Goal: Obtain resource: Download file/media

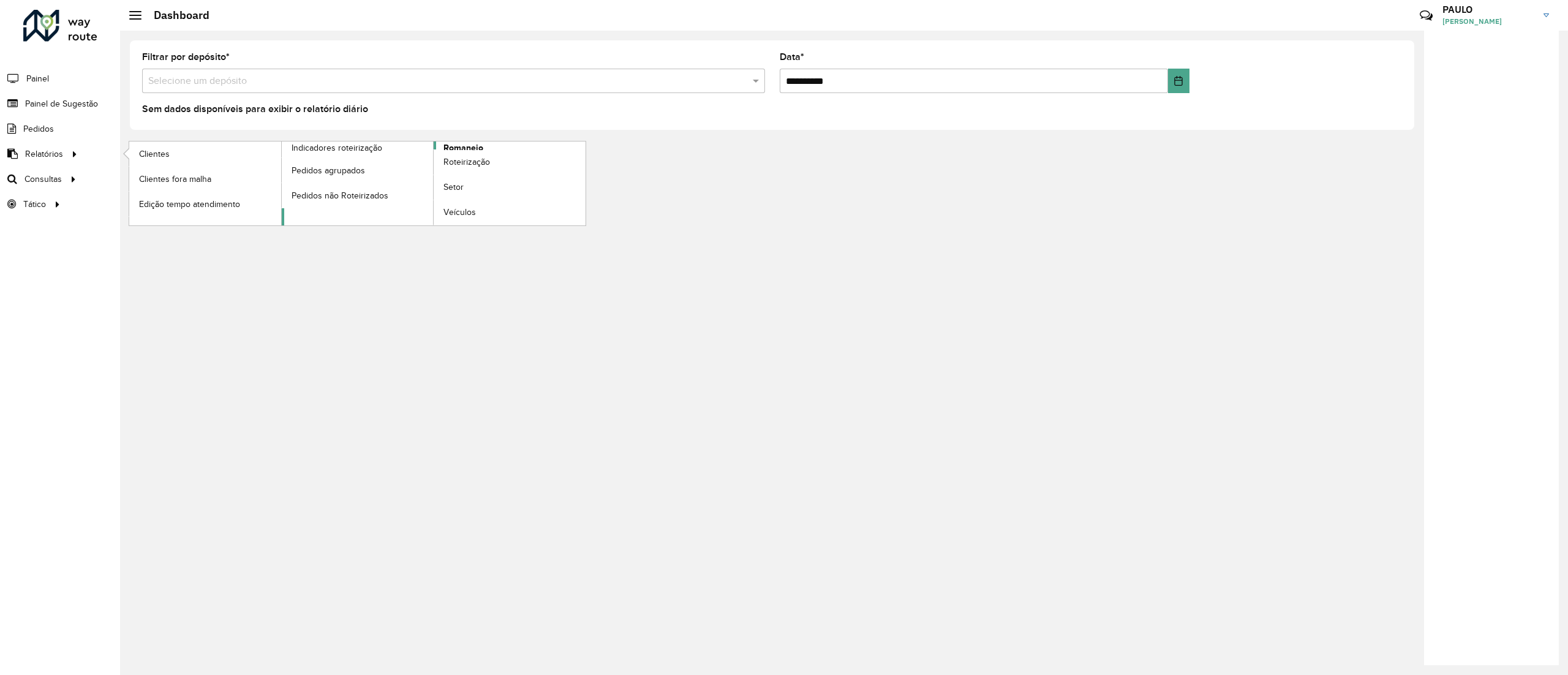
click at [464, 142] on span "Romaneio" at bounding box center [463, 148] width 40 height 13
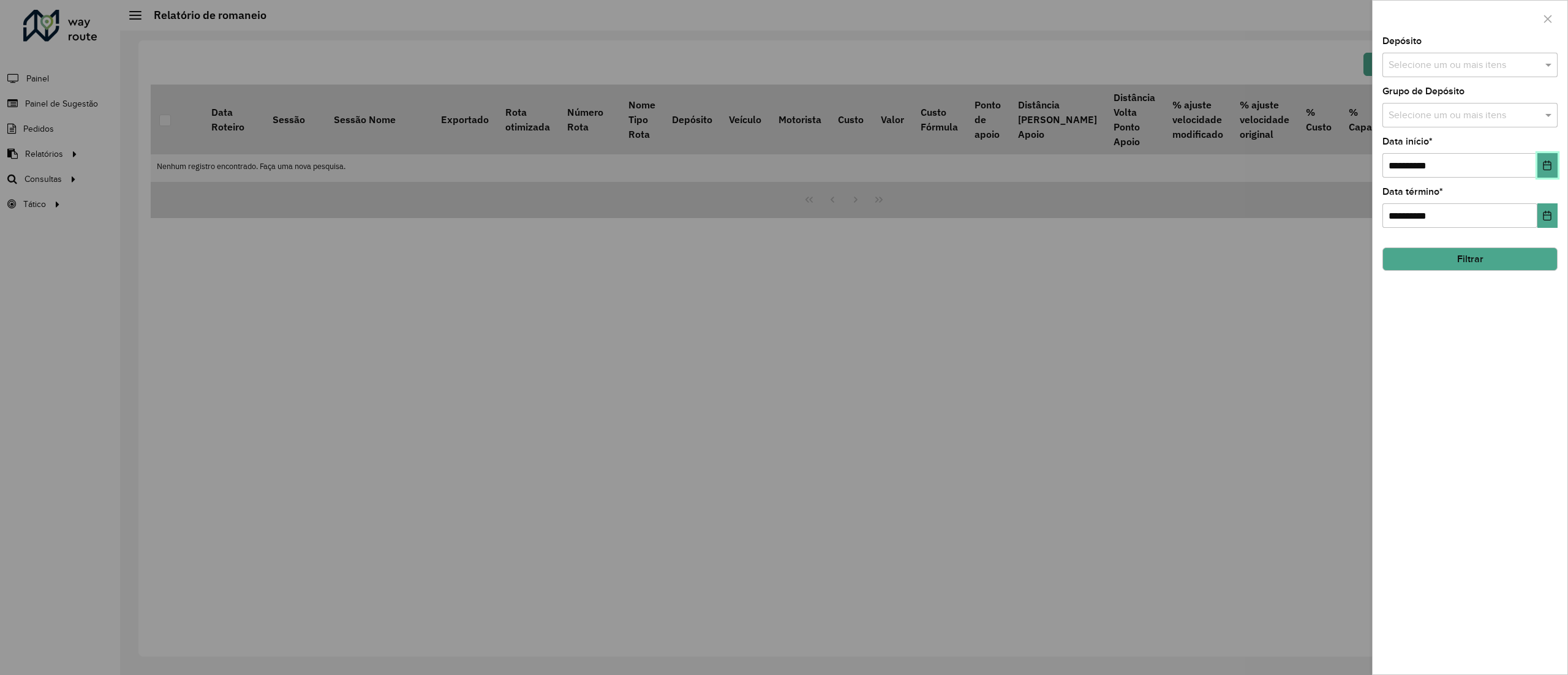
click at [1550, 168] on icon "Choose Date" at bounding box center [1547, 165] width 10 height 10
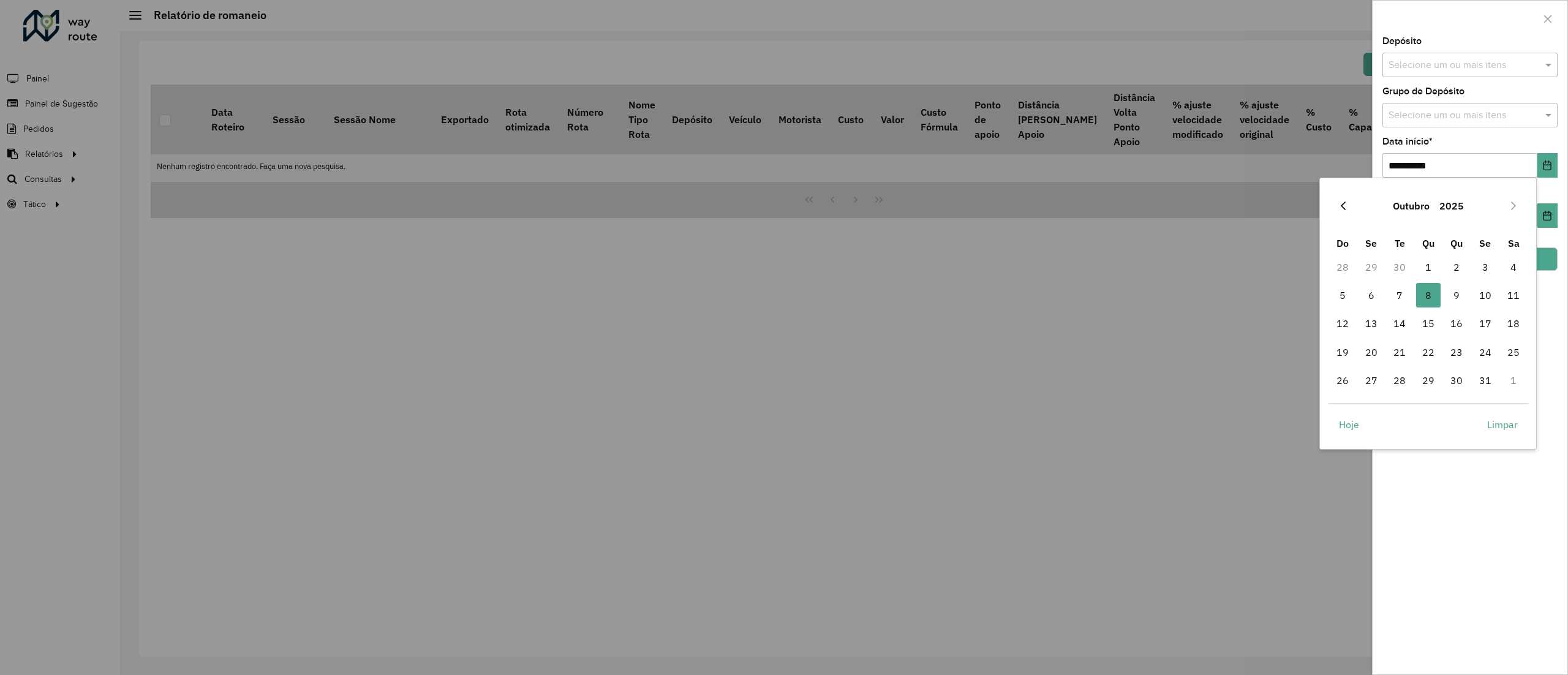
click at [1339, 212] on button "Previous Month" at bounding box center [1344, 206] width 19 height 19
click at [1371, 264] on span "1" at bounding box center [1372, 267] width 25 height 25
type input "**********"
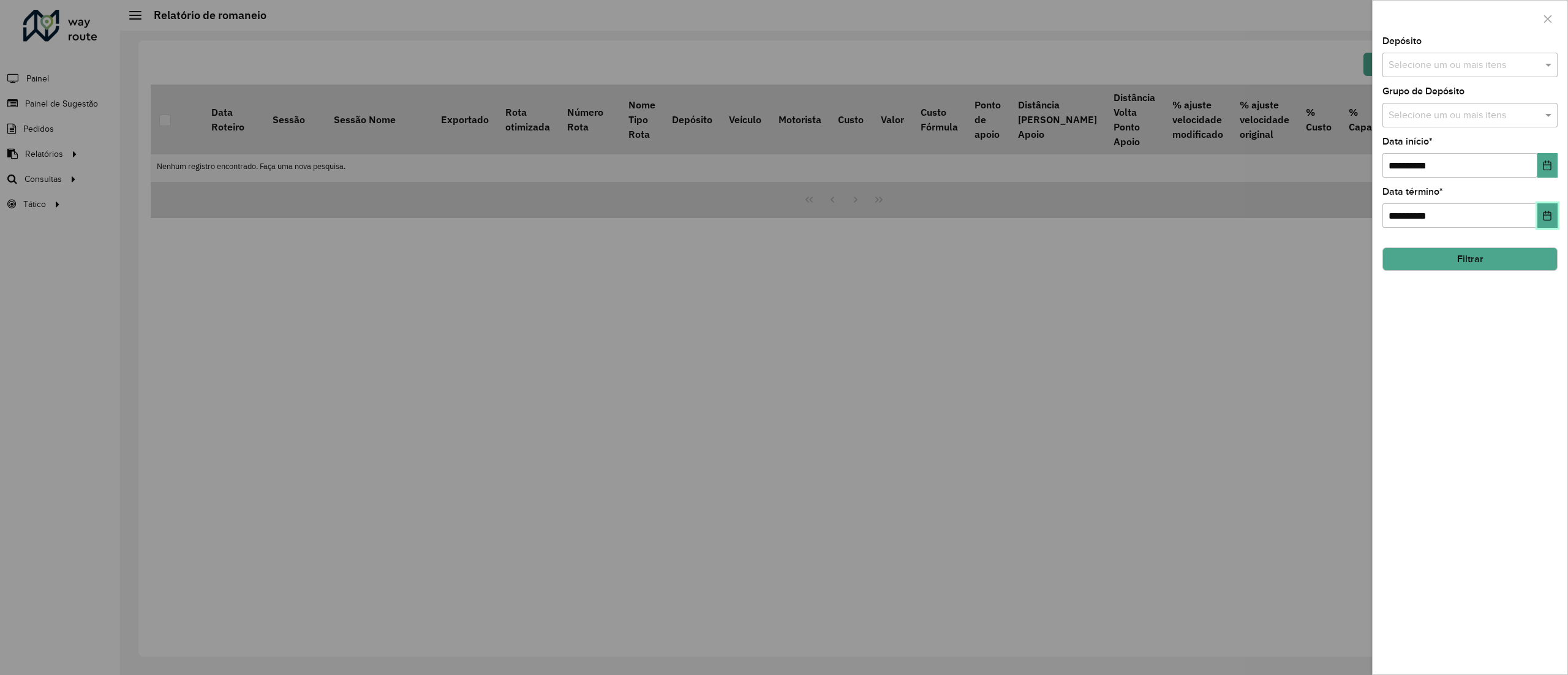
click at [1546, 213] on icon "Choose Date" at bounding box center [1548, 215] width 8 height 10
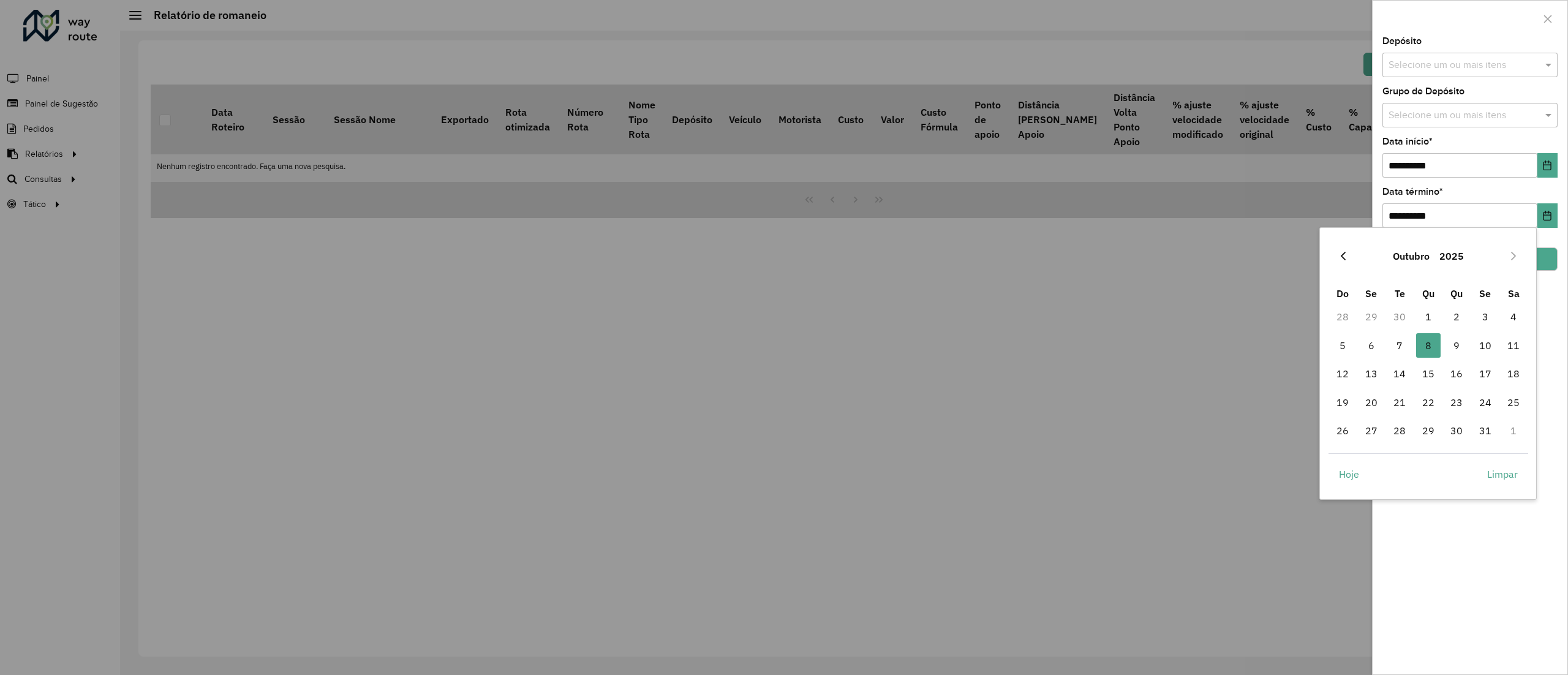
click at [1345, 251] on icon "Previous Month" at bounding box center [1343, 255] width 10 height 10
click at [1400, 431] on span "30" at bounding box center [1400, 431] width 25 height 25
type input "**********"
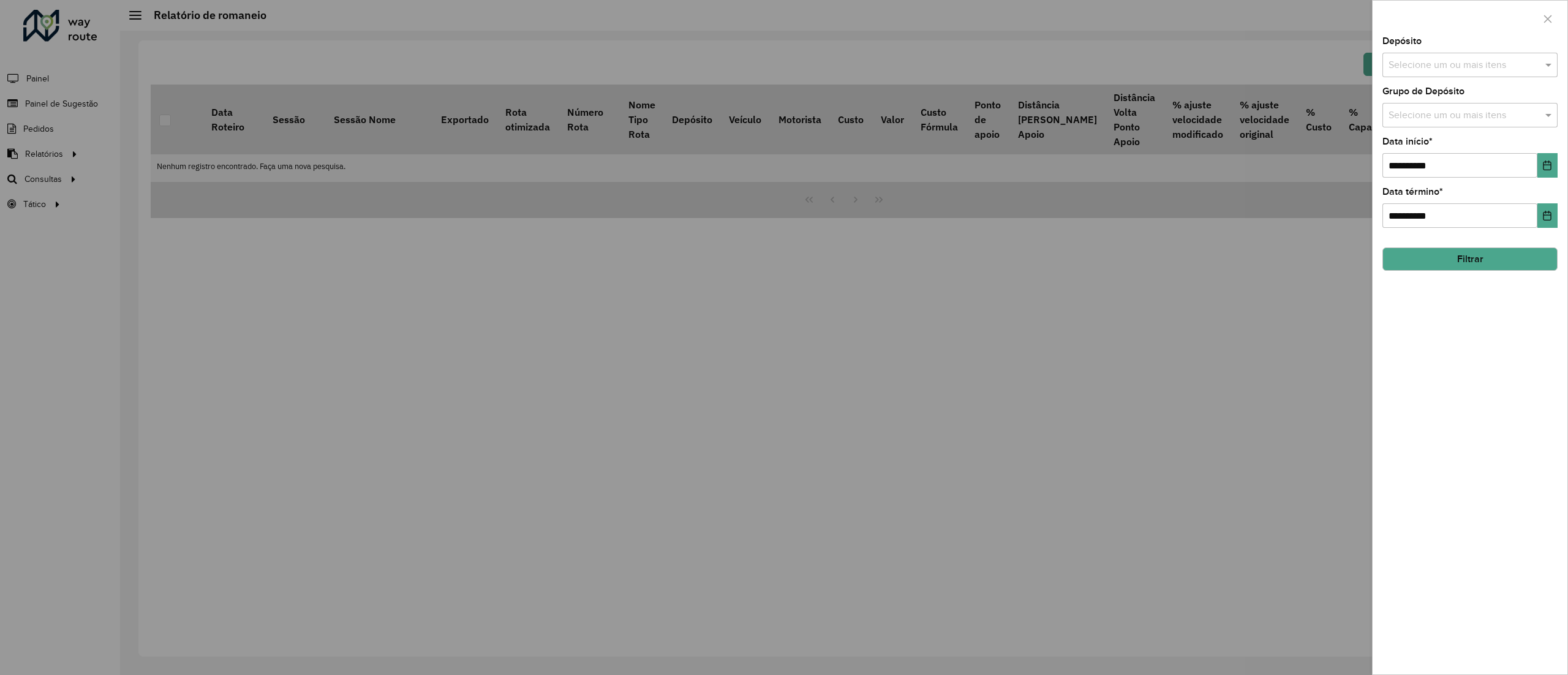
click at [1480, 259] on button "Filtrar" at bounding box center [1470, 259] width 175 height 23
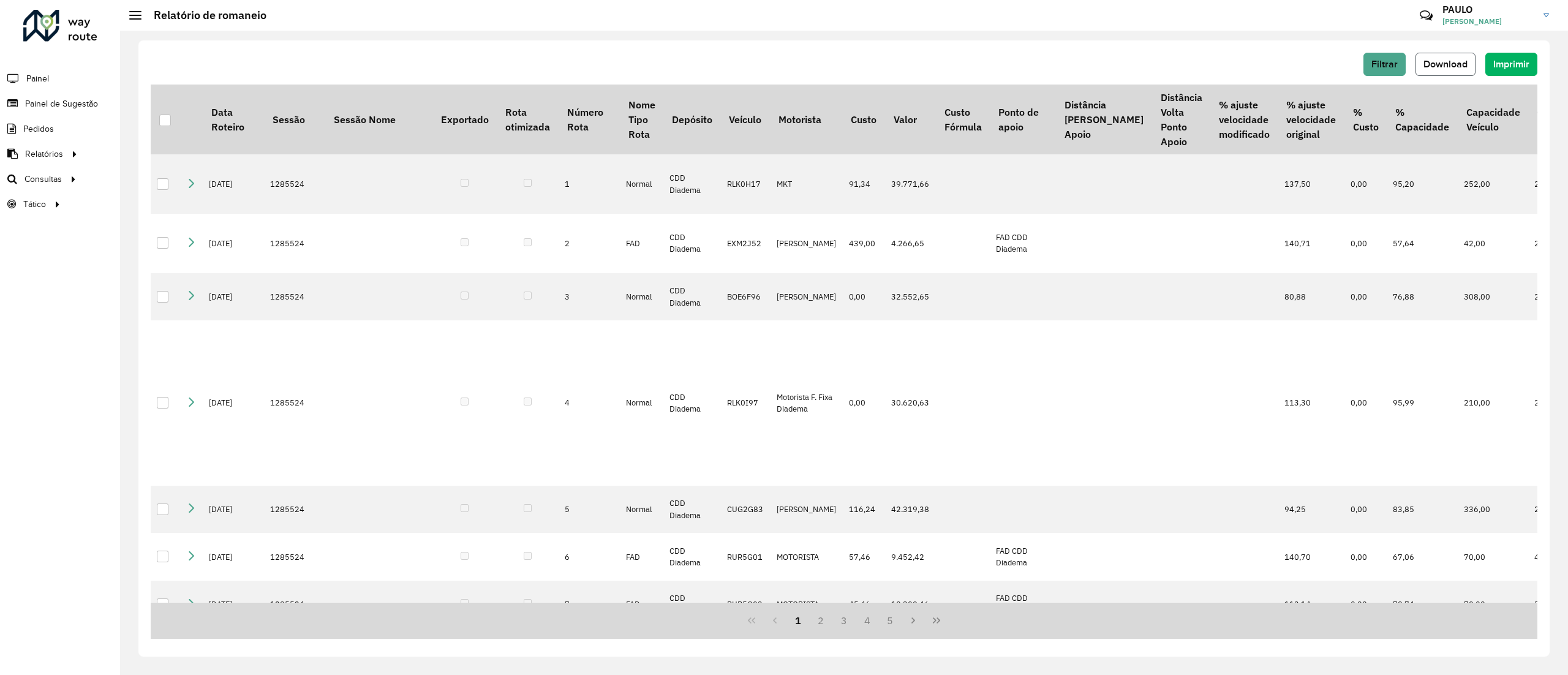
click at [1456, 65] on span "Download" at bounding box center [1445, 64] width 44 height 10
